Goal: Understand process/instructions

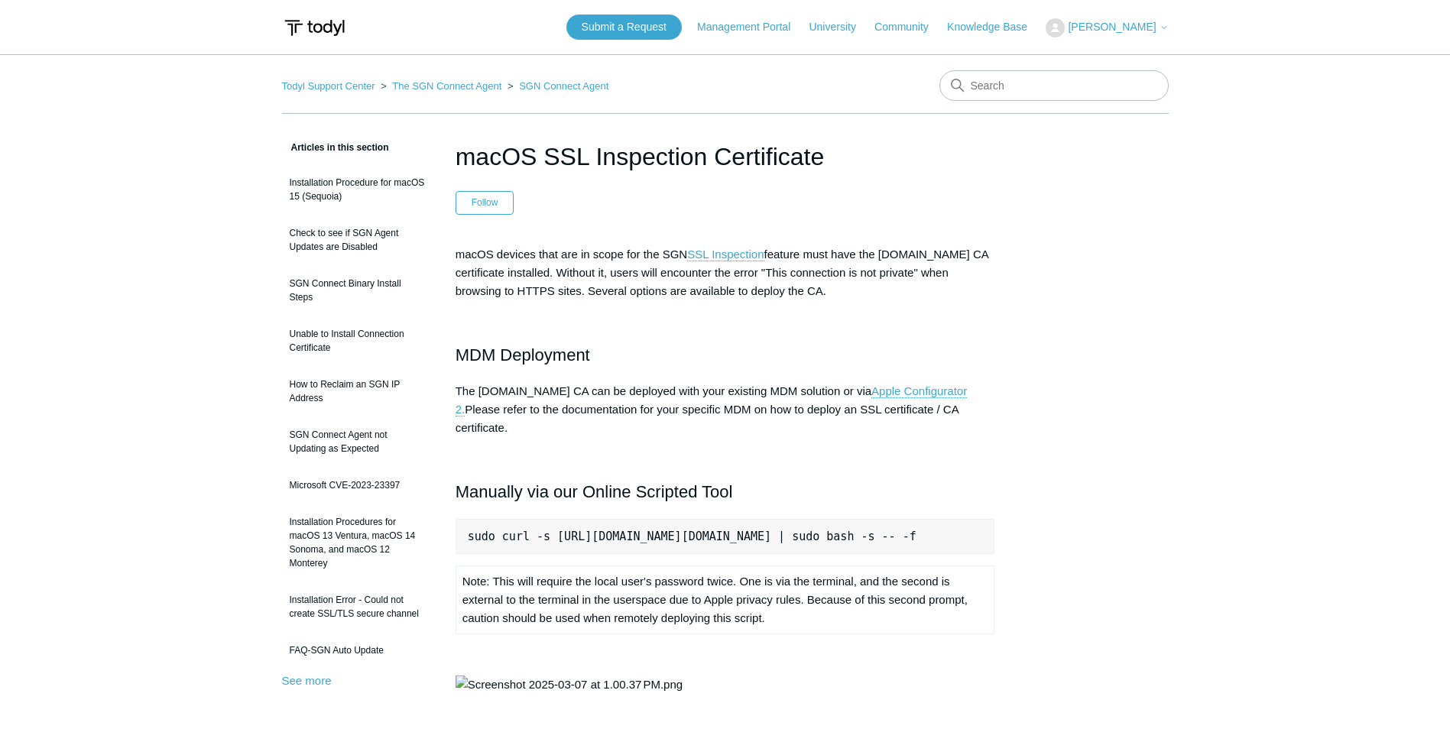
click at [667, 519] on pre "sudo curl -s [URL][DOMAIN_NAME][DOMAIN_NAME] | sudo bash -s -- -f" at bounding box center [726, 536] width 540 height 35
copy pre "sudo curl -s [URL][DOMAIN_NAME][DOMAIN_NAME] | sudo bash -s -- -f"
click at [614, 557] on div "macOS devices that are in scope for the SGN SSL Inspection feature must have th…" at bounding box center [726, 662] width 540 height 835
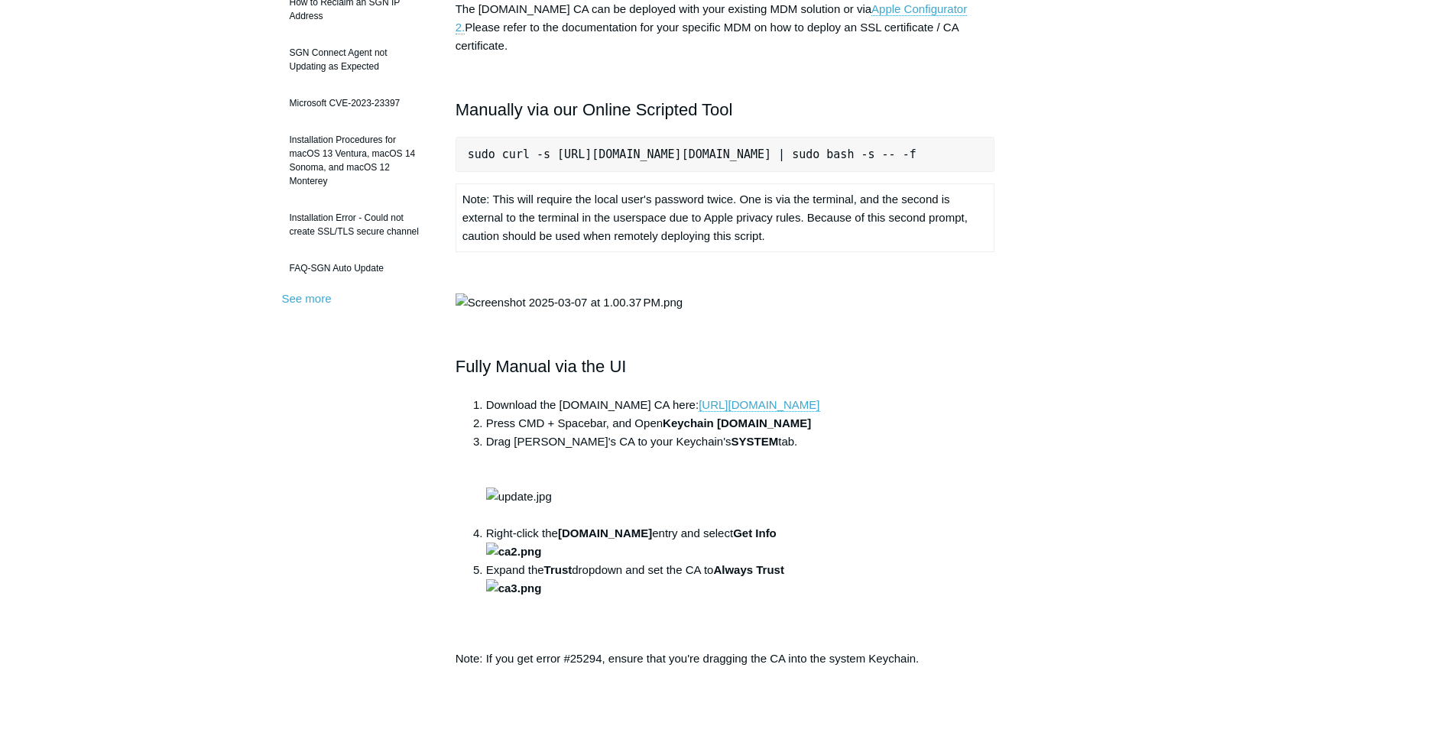
scroll to position [76, 0]
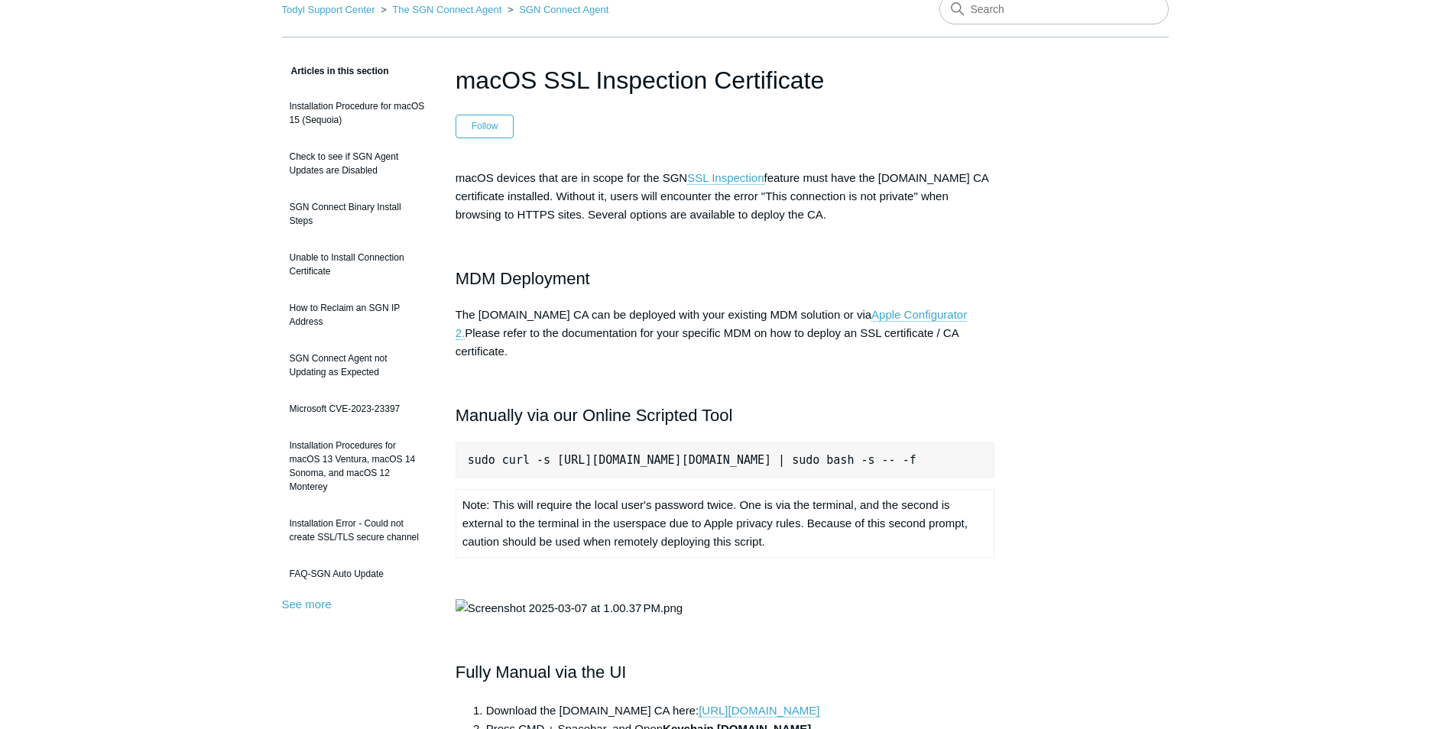
click at [810, 443] on pre "sudo curl -s [URL][DOMAIN_NAME][DOMAIN_NAME] | sudo bash -s -- -f" at bounding box center [726, 460] width 540 height 35
click at [811, 443] on pre "sudo curl -s [URL][DOMAIN_NAME][DOMAIN_NAME] | sudo bash -s -- -f" at bounding box center [726, 460] width 540 height 35
copy pre "sudo curl -s [URL][DOMAIN_NAME][DOMAIN_NAME] | sudo bash -s -- -f"
click at [819, 443] on pre "sudo curl -s [URL][DOMAIN_NAME][DOMAIN_NAME] | sudo bash -s -- -f" at bounding box center [726, 460] width 540 height 35
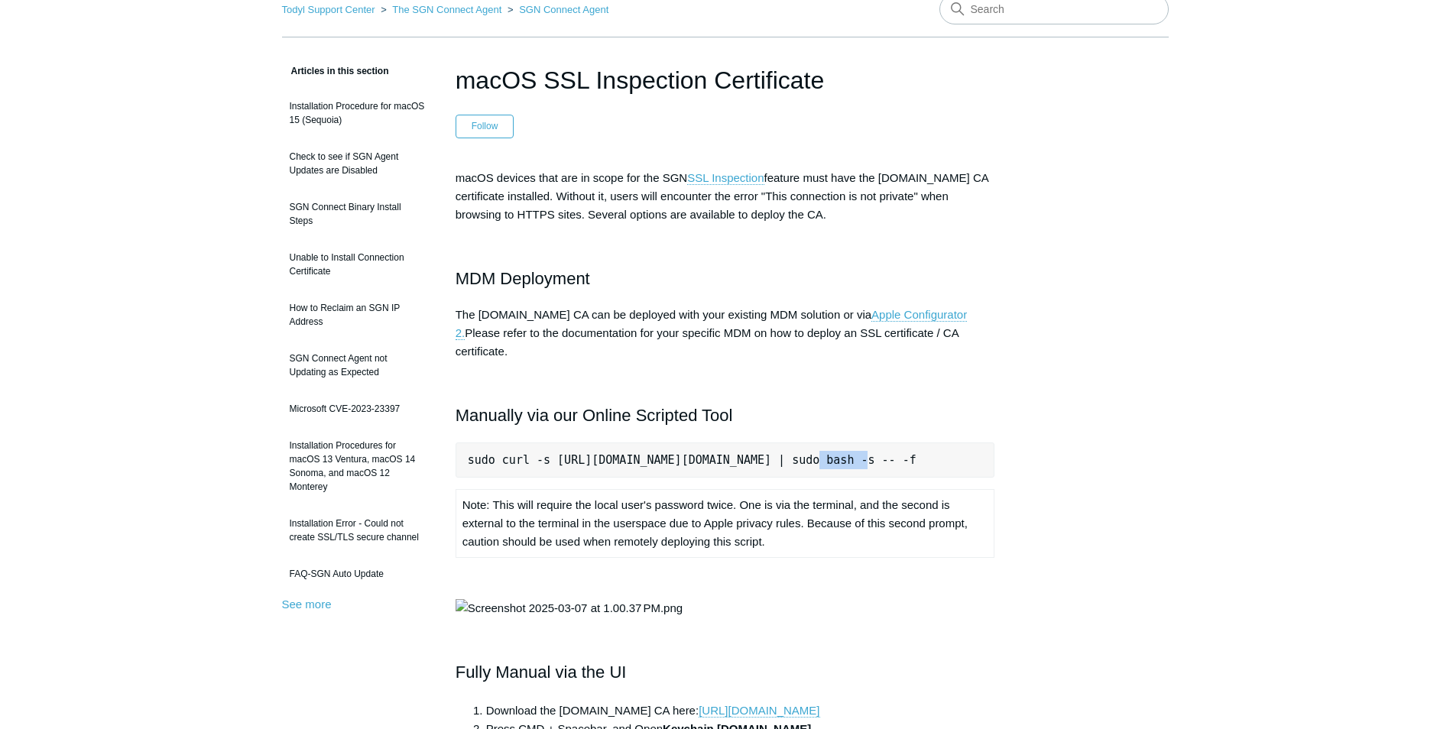
click at [819, 443] on pre "sudo curl -s [URL][DOMAIN_NAME][DOMAIN_NAME] | sudo bash -s -- -f" at bounding box center [726, 460] width 540 height 35
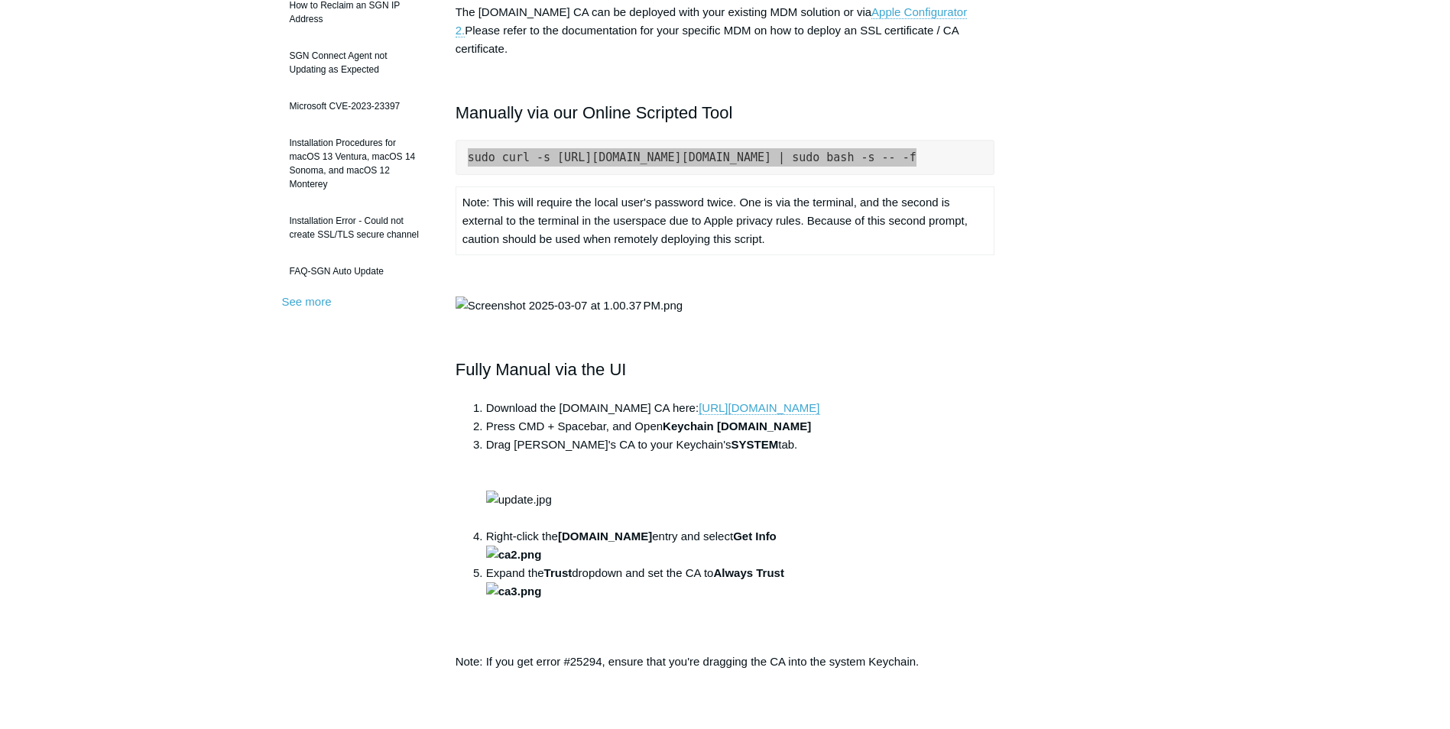
scroll to position [382, 0]
